Goal: Navigation & Orientation: Find specific page/section

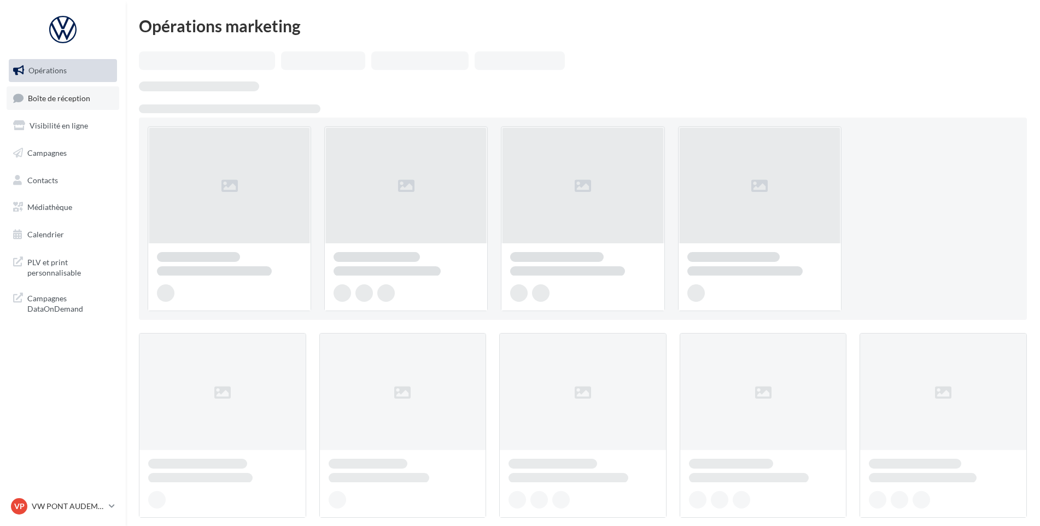
click at [96, 103] on link "Boîte de réception" at bounding box center [63, 98] width 113 height 24
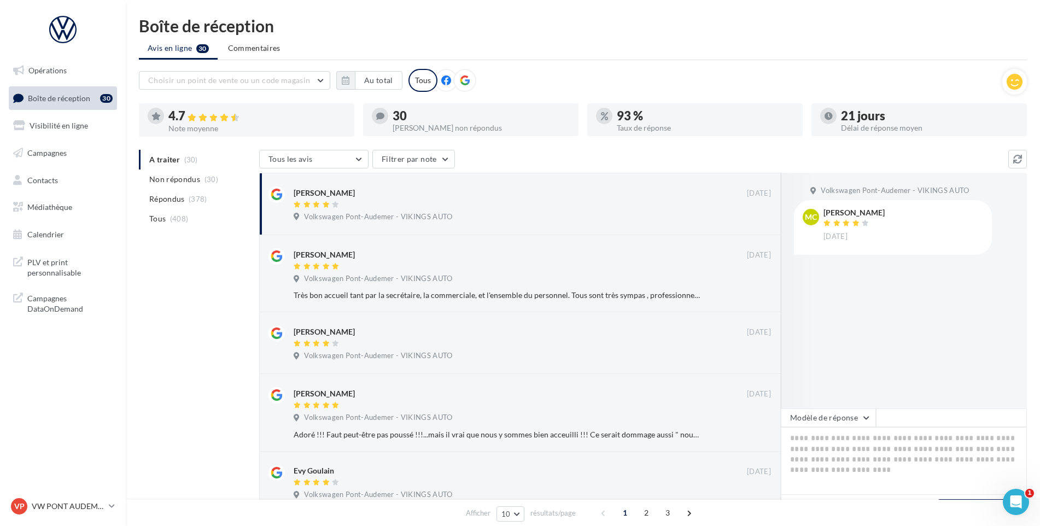
click at [82, 508] on p "VW PONT AUDEMER" at bounding box center [68, 506] width 73 height 11
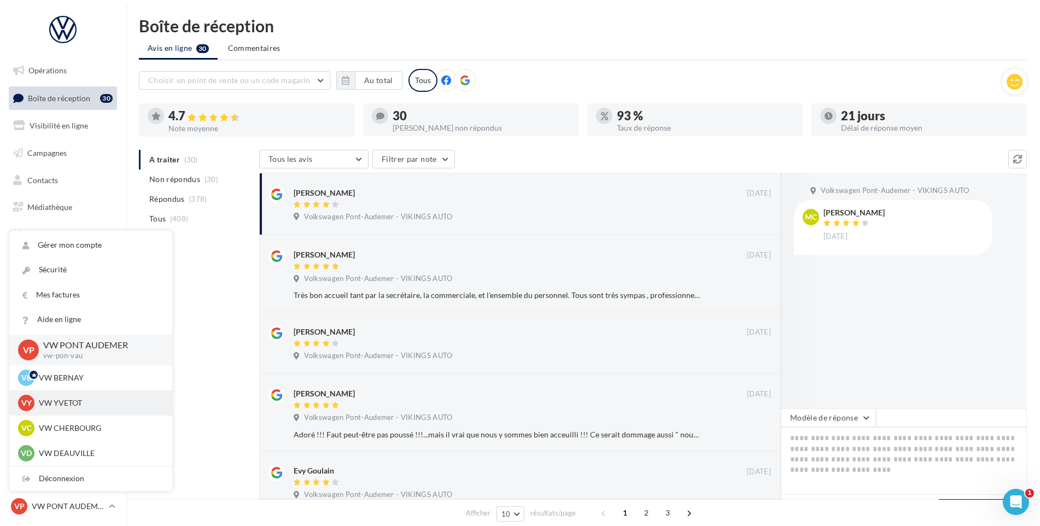
scroll to position [328, 0]
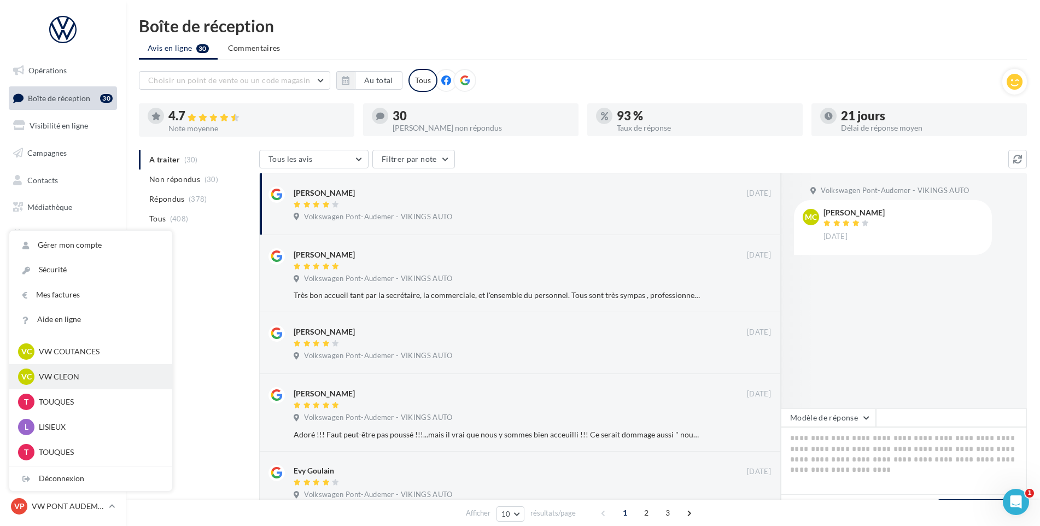
click at [80, 384] on div "VC VW CLEON vw-cle-vau" at bounding box center [90, 377] width 145 height 16
